Goal: Task Accomplishment & Management: Manage account settings

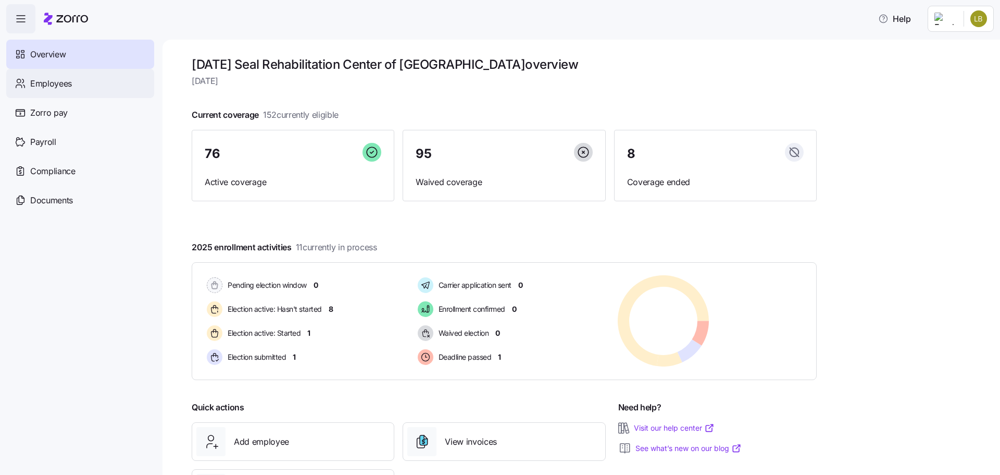
click at [72, 88] on div "Employees" at bounding box center [80, 83] width 148 height 29
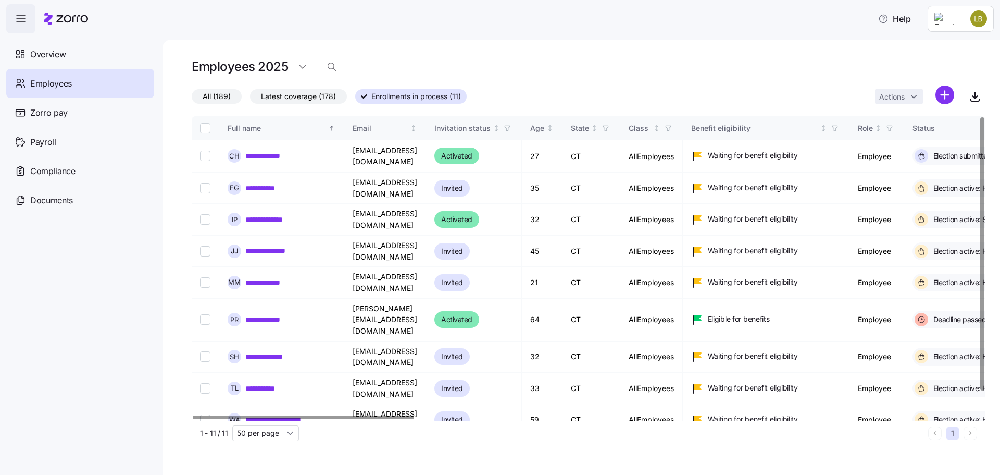
click at [217, 101] on span "All (189)" at bounding box center [217, 97] width 28 height 14
click at [192, 99] on input "All (189)" at bounding box center [192, 99] width 0 height 0
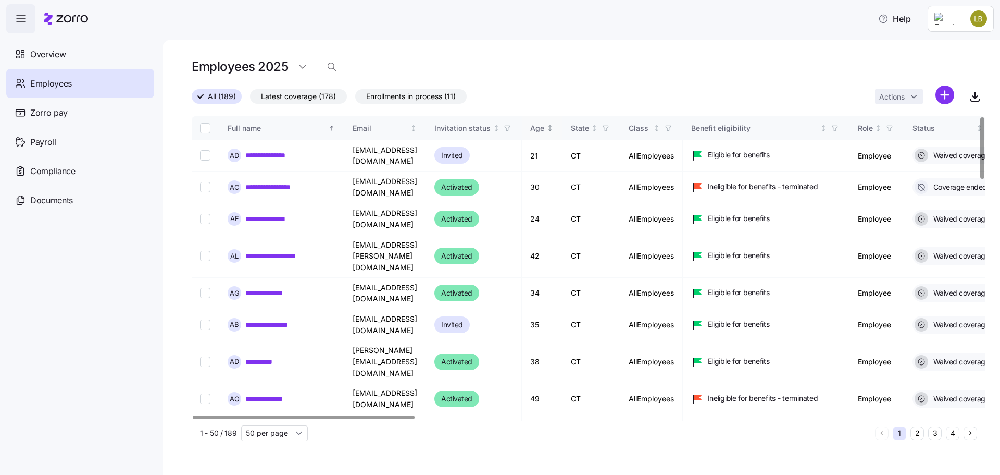
click at [544, 127] on div "Age" at bounding box center [537, 127] width 14 height 11
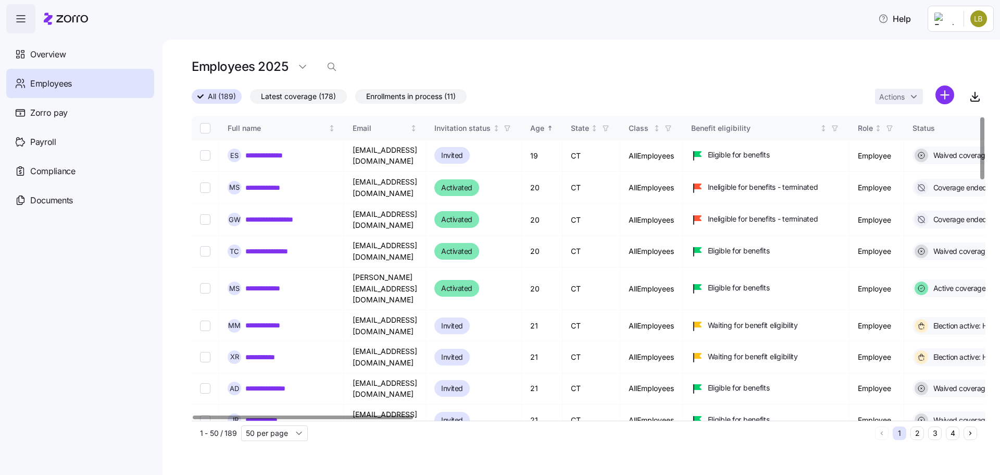
click at [544, 126] on div "Age" at bounding box center [537, 127] width 14 height 11
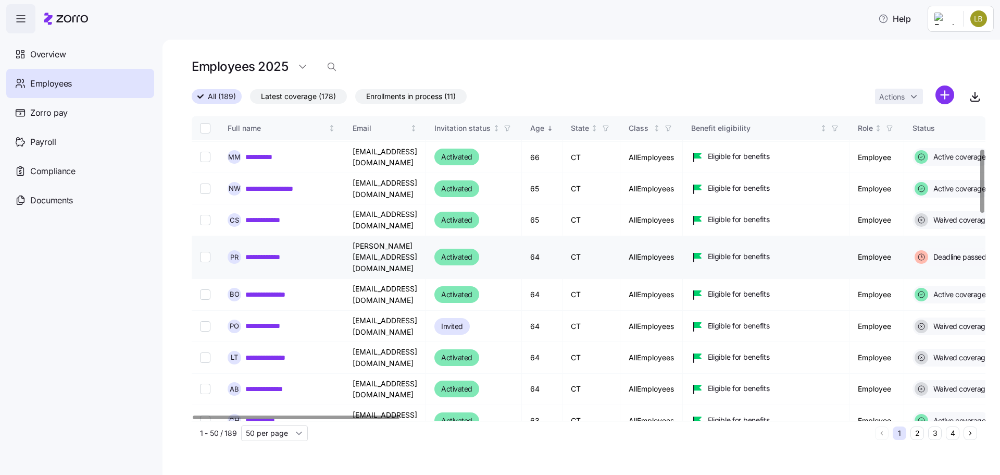
scroll to position [156, 0]
click at [205, 214] on input "Select record 8" at bounding box center [205, 219] width 10 height 10
checkbox input "true"
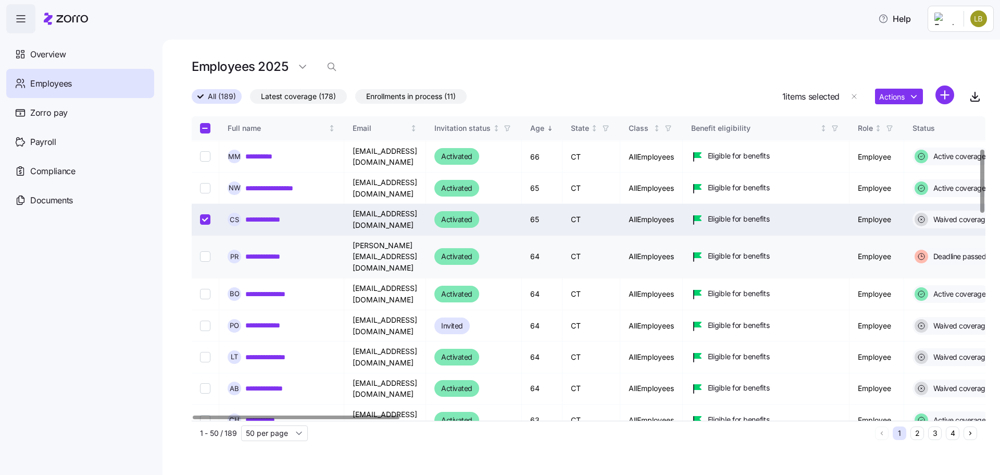
click at [205, 251] on input "Select record 9" at bounding box center [205, 256] width 10 height 10
checkbox input "true"
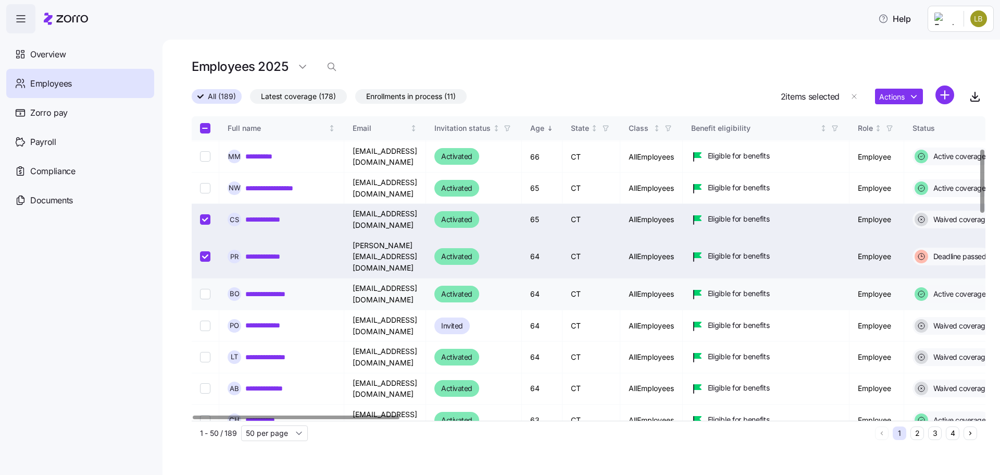
click at [203, 289] on input "Select record 10" at bounding box center [205, 294] width 10 height 10
checkbox input "true"
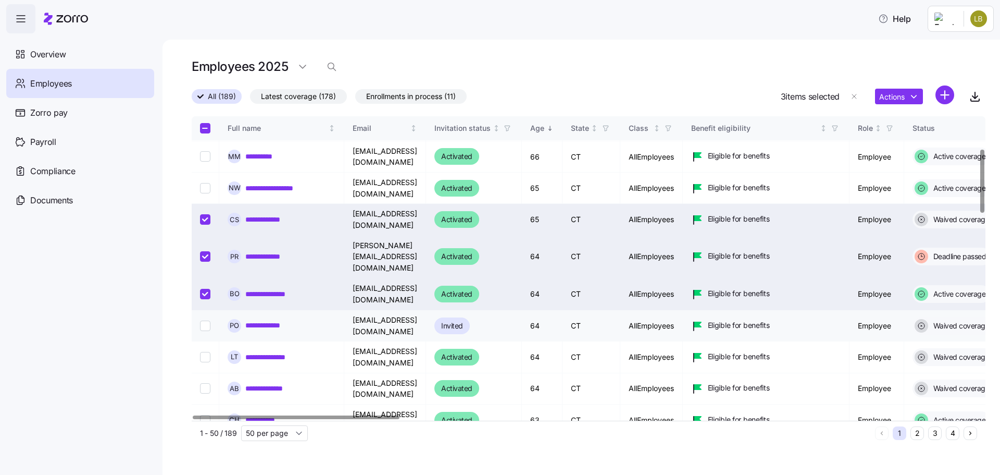
click at [206, 320] on input "Select record 11" at bounding box center [205, 325] width 10 height 10
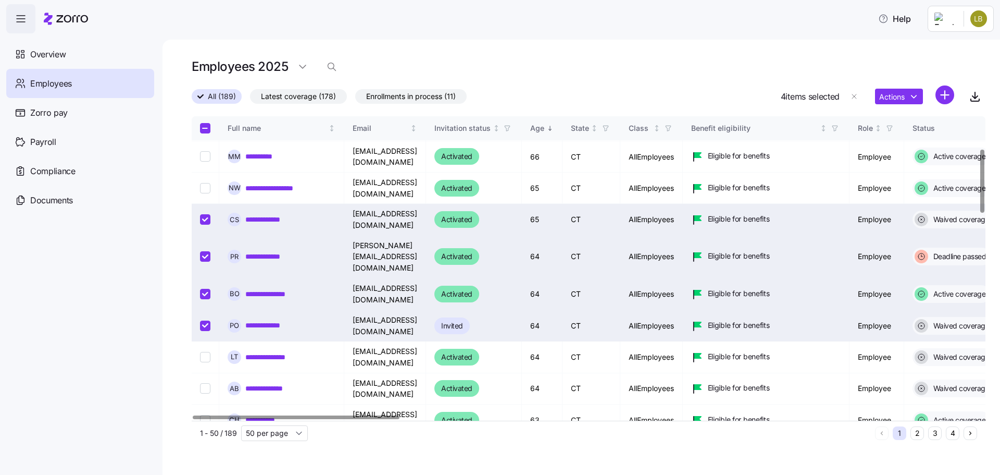
click at [207, 320] on input "Select record 11" at bounding box center [205, 325] width 10 height 10
checkbox input "false"
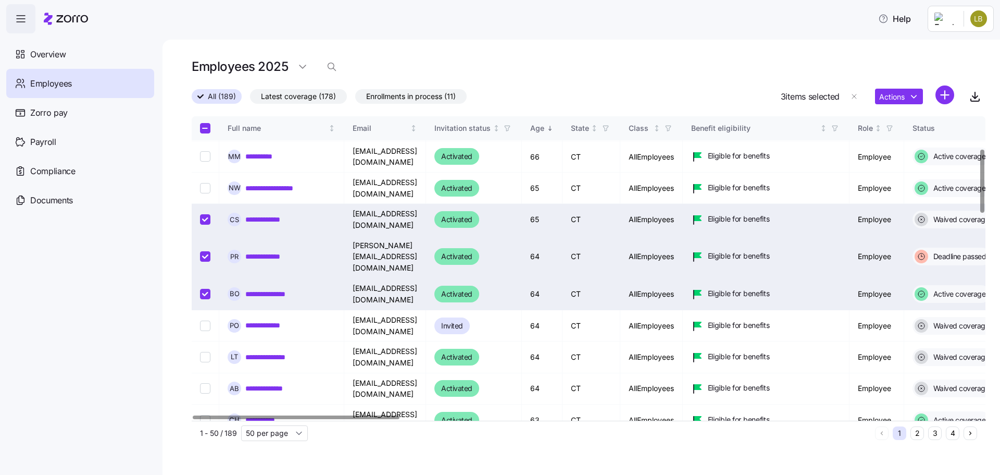
click at [204, 251] on input "Select record 9" at bounding box center [205, 256] width 10 height 10
checkbox input "false"
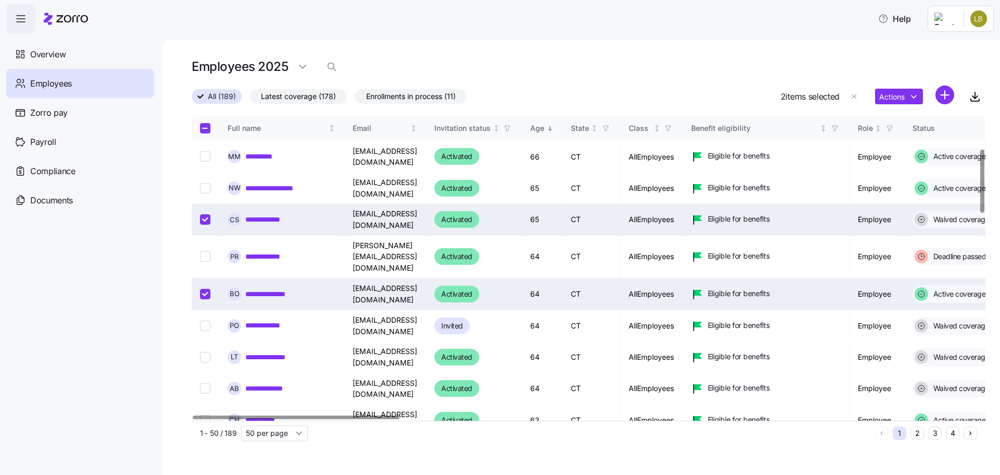
click at [202, 214] on input "Select record 8" at bounding box center [205, 219] width 10 height 10
checkbox input "false"
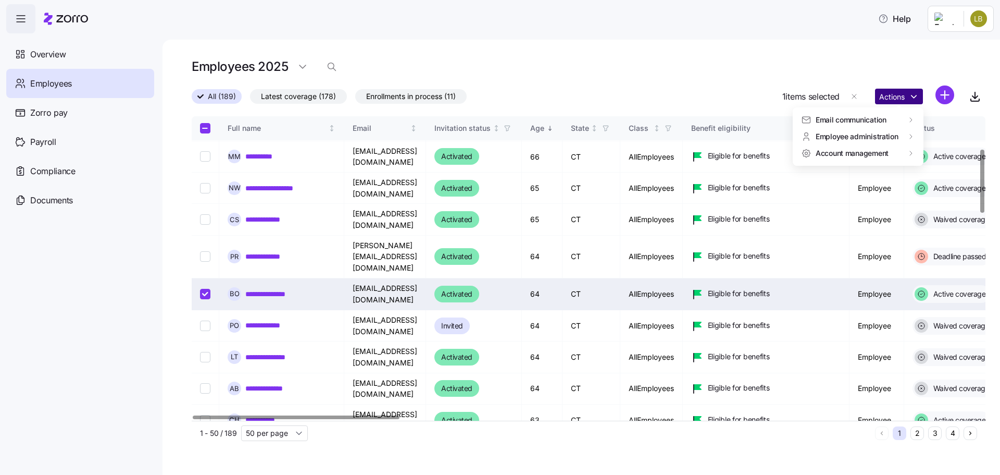
click at [897, 93] on html "**********" at bounding box center [500, 234] width 1000 height 468
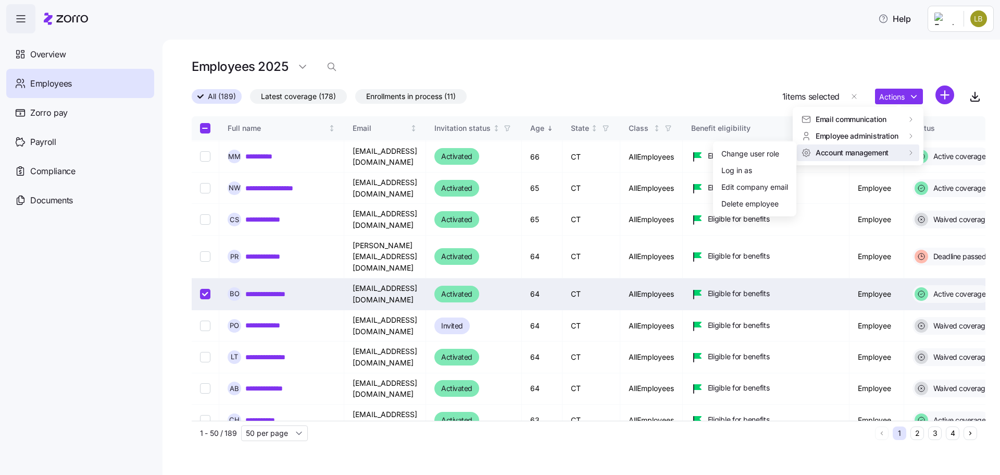
click at [78, 54] on html "**********" at bounding box center [500, 234] width 1000 height 468
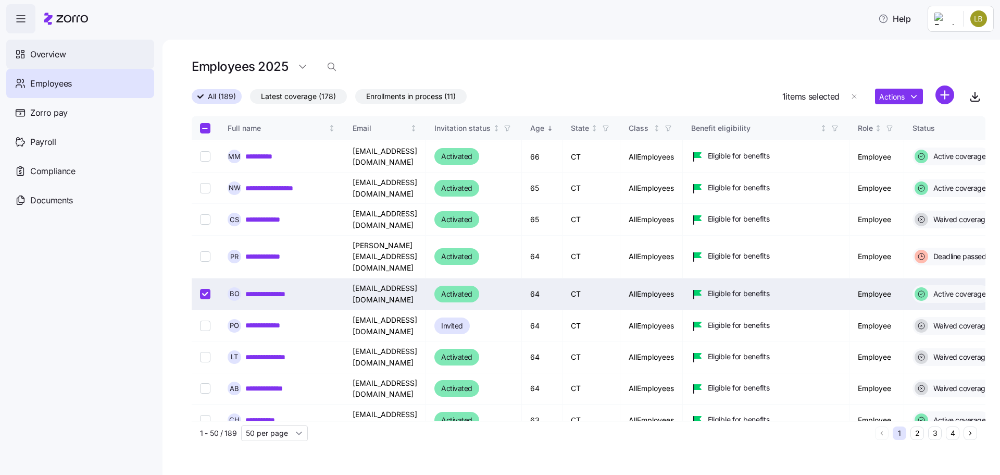
click at [78, 54] on div "Overview" at bounding box center [80, 54] width 148 height 29
click at [46, 48] on span "Overview" at bounding box center [47, 54] width 35 height 13
click at [24, 13] on span "button" at bounding box center [21, 19] width 28 height 28
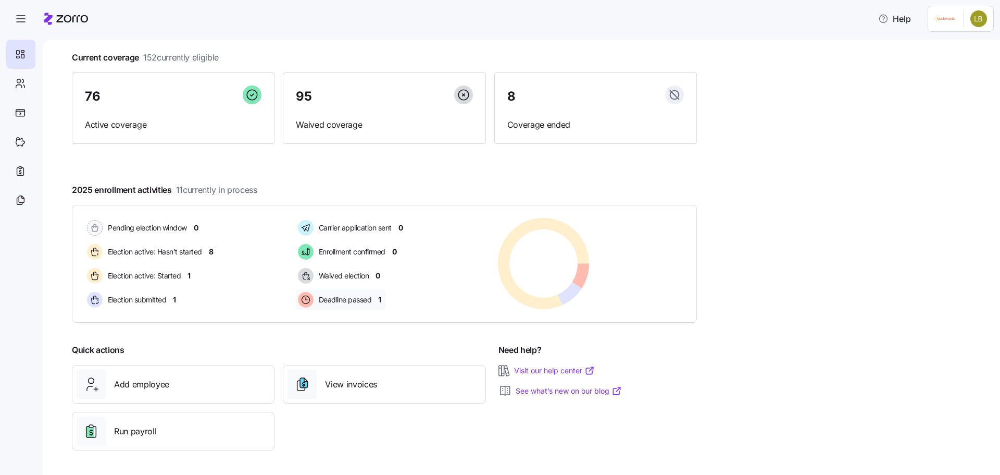
scroll to position [58, 0]
click at [353, 390] on div "View invoices" at bounding box center [384, 383] width 193 height 29
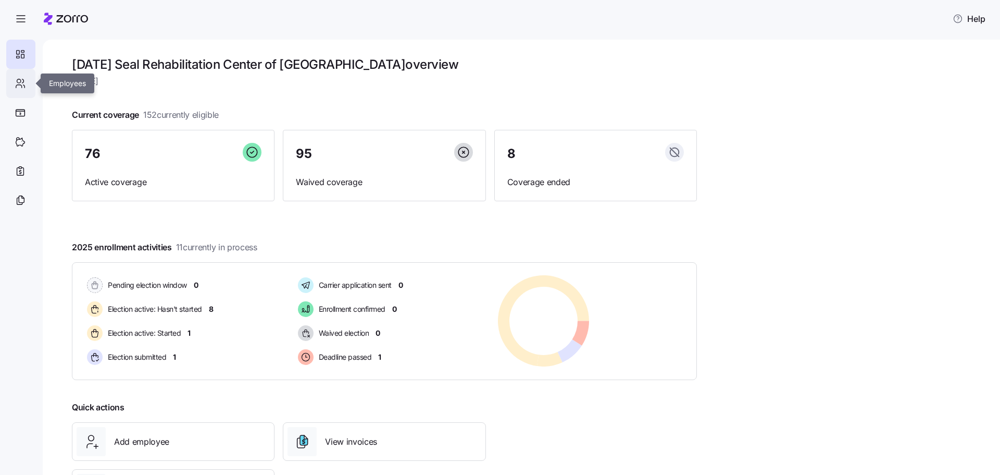
click at [21, 73] on div at bounding box center [20, 83] width 29 height 29
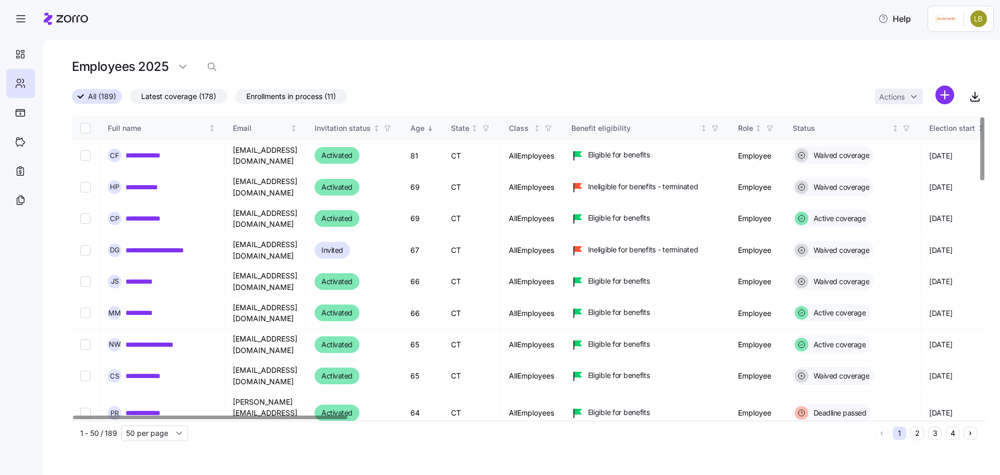
click at [278, 97] on span "Enrollments in process (11)" at bounding box center [291, 97] width 90 height 14
click at [235, 99] on input "Enrollments in process (11)" at bounding box center [235, 99] width 0 height 0
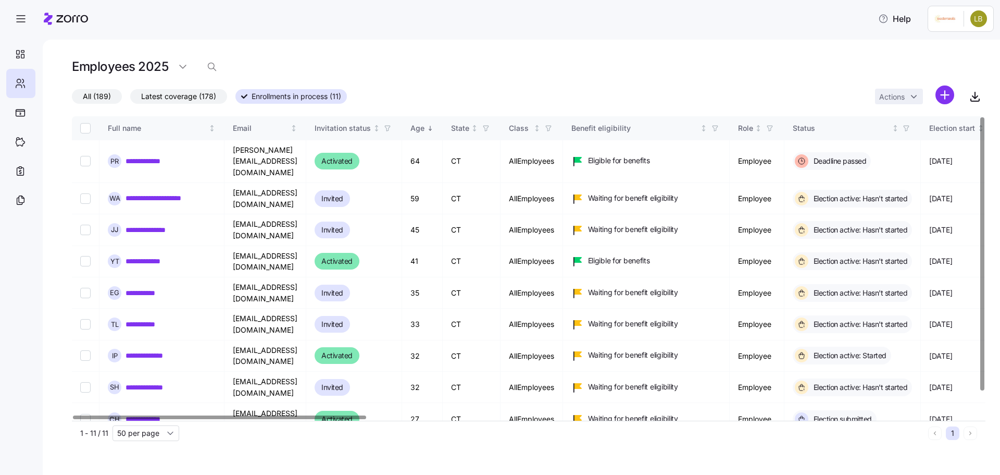
click at [113, 420] on div at bounding box center [525, 417] width 907 height 6
click at [446, 26] on div "Help" at bounding box center [500, 18] width 988 height 29
